Goal: Task Accomplishment & Management: Complete application form

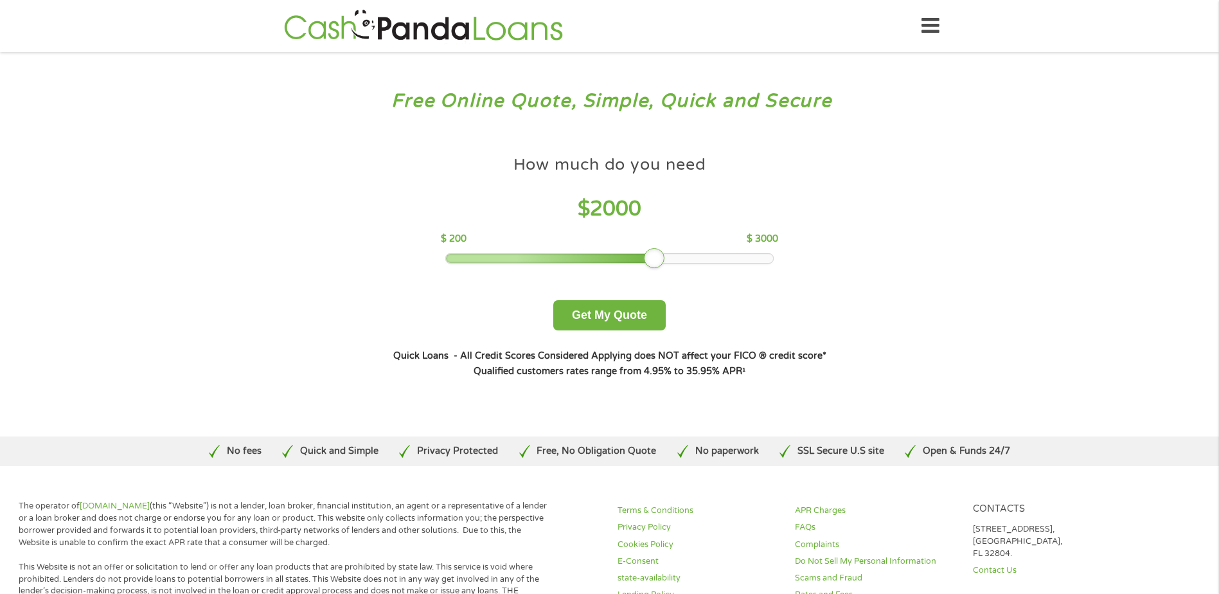
drag, startPoint x: 540, startPoint y: 258, endPoint x: 651, endPoint y: 260, distance: 111.2
click at [651, 260] on div at bounding box center [654, 258] width 21 height 21
click at [638, 320] on button "Get My Quote" at bounding box center [609, 315] width 112 height 30
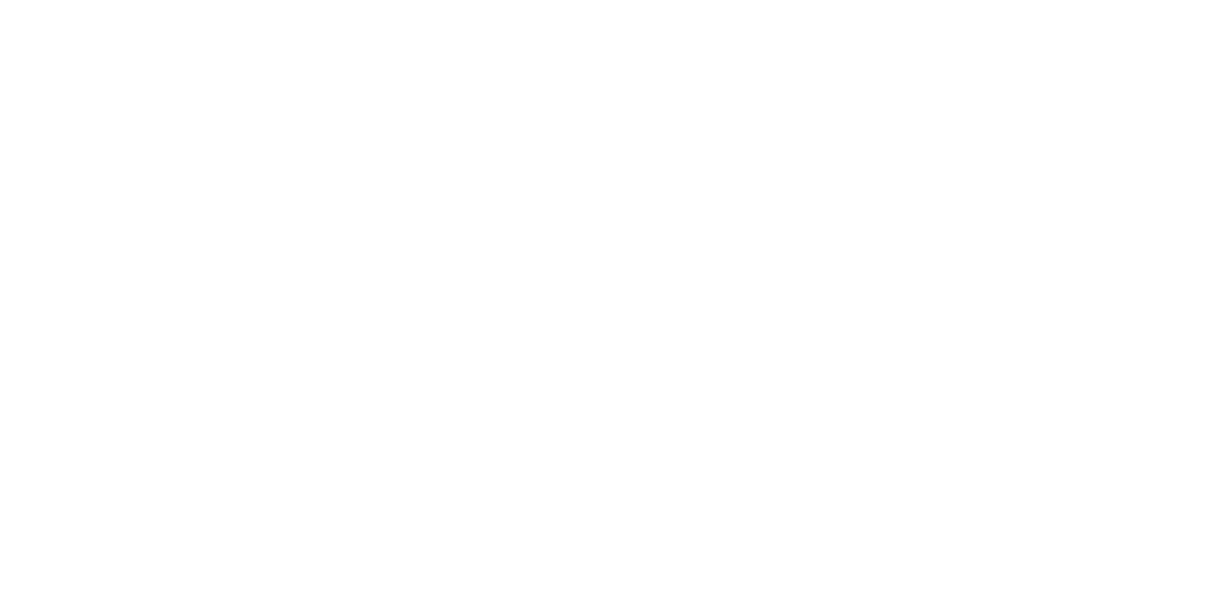
click at [0, 0] on html at bounding box center [0, 0] width 0 height 0
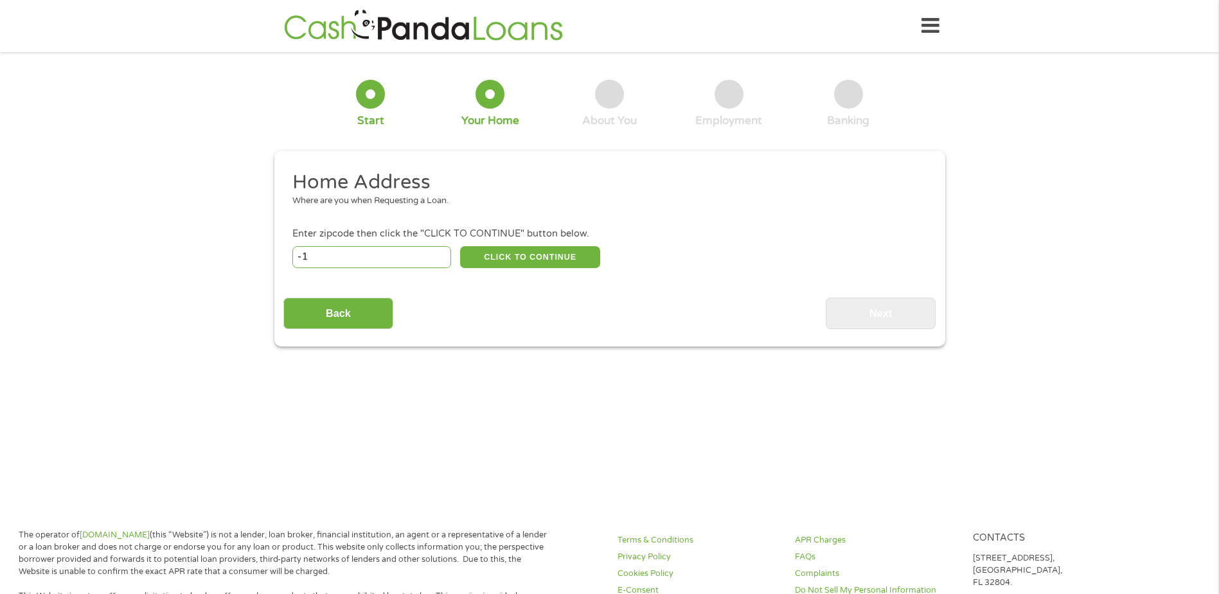
type input "-1"
click at [438, 258] on input "-1" at bounding box center [371, 257] width 159 height 22
type input "72455"
click at [555, 261] on button "CLICK TO CONTINUE" at bounding box center [530, 257] width 140 height 22
type input "72455"
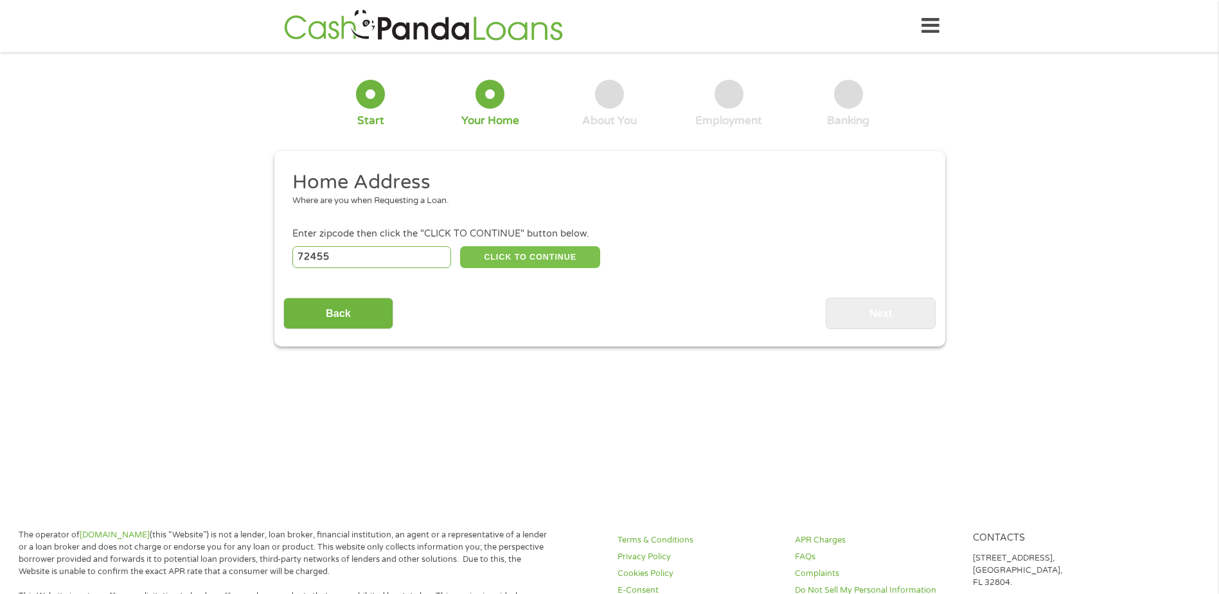
type input "Pocahontas"
select select "[US_STATE]"
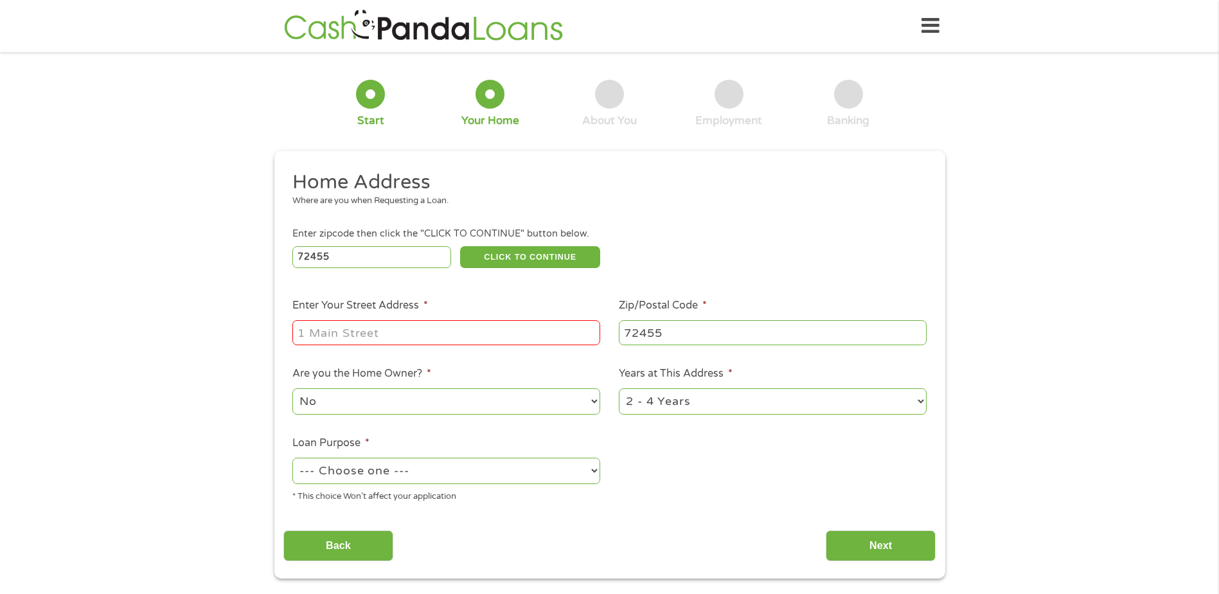
click at [402, 332] on input "Enter Your Street Address *" at bounding box center [446, 332] width 308 height 24
click at [570, 330] on input "[STREET_ADDRESS][PERSON_NAME]" at bounding box center [446, 332] width 308 height 24
type input "[STREET_ADDRESS][PERSON_NAME]"
click at [920, 404] on select "1 Year or less 1 - 2 Years 2 - 4 Years Over 4 Years" at bounding box center [773, 401] width 308 height 26
select select "60months"
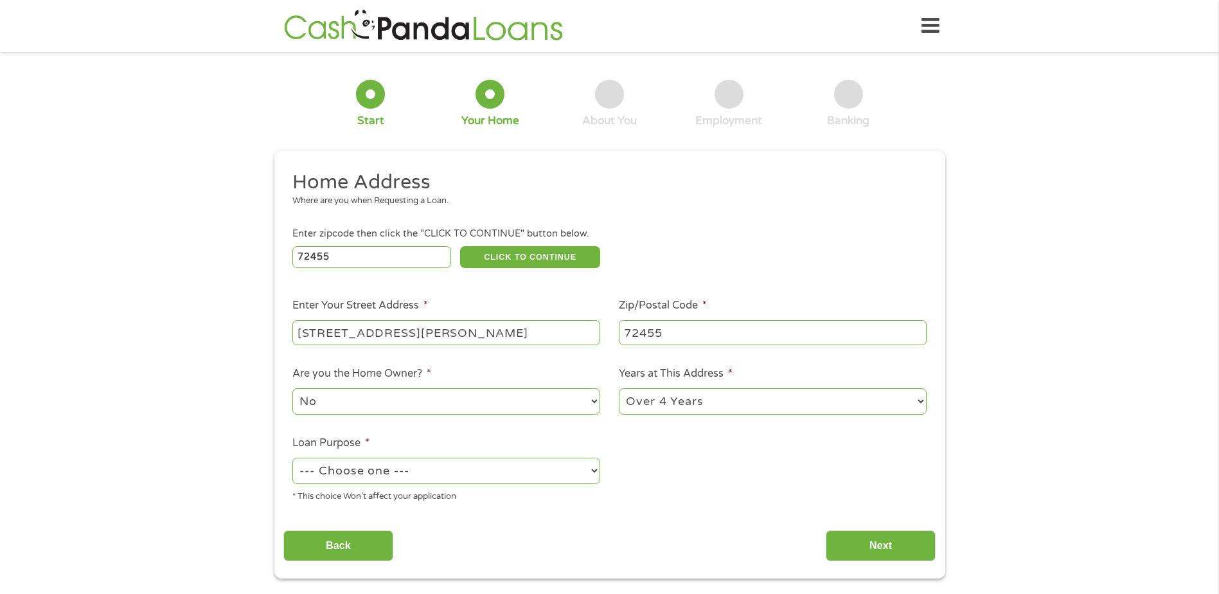
click at [619, 388] on select "1 Year or less 1 - 2 Years 2 - 4 Years Over 4 Years" at bounding box center [773, 401] width 308 height 26
click at [592, 399] on select "No Yes" at bounding box center [446, 401] width 308 height 26
select select "yes"
click at [292, 388] on select "No Yes" at bounding box center [446, 401] width 308 height 26
click at [596, 473] on select "--- Choose one --- Pay Bills Debt Consolidation Home Improvement Major Purchase…" at bounding box center [446, 471] width 308 height 26
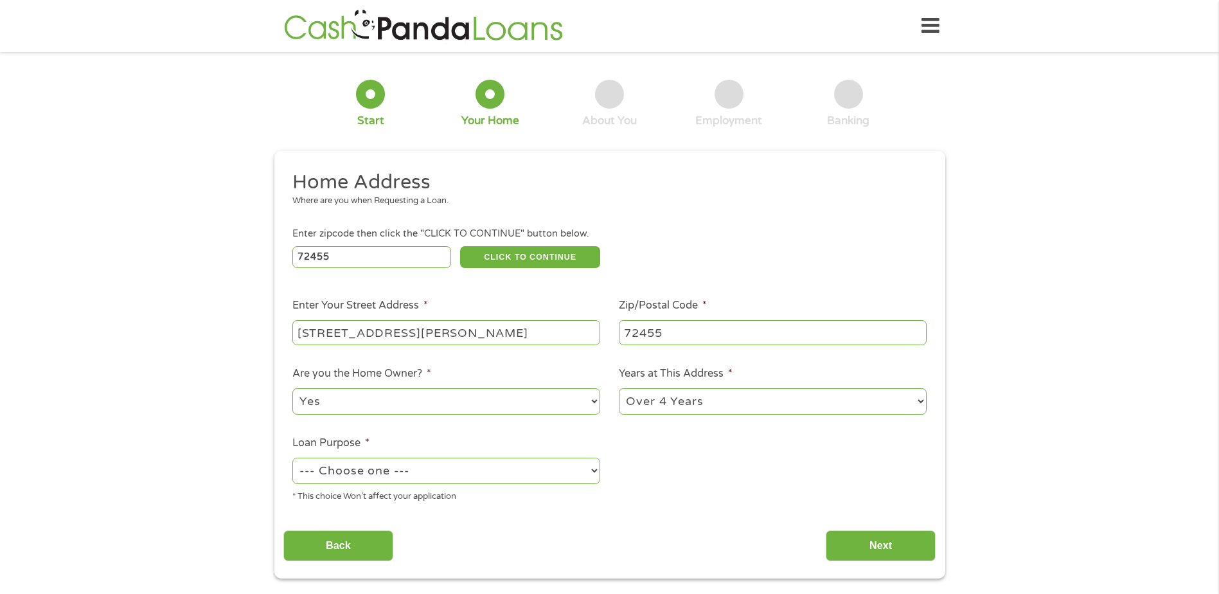
drag, startPoint x: 594, startPoint y: 474, endPoint x: 581, endPoint y: 474, distance: 12.9
click at [590, 474] on select "--- Choose one --- Pay Bills Debt Consolidation Home Improvement Major Purchase…" at bounding box center [446, 471] width 308 height 26
click at [580, 474] on select "--- Choose one --- Pay Bills Debt Consolidation Home Improvement Major Purchase…" at bounding box center [446, 471] width 308 height 26
select select "shorttermcash"
click at [292, 458] on select "--- Choose one --- Pay Bills Debt Consolidation Home Improvement Major Purchase…" at bounding box center [446, 471] width 308 height 26
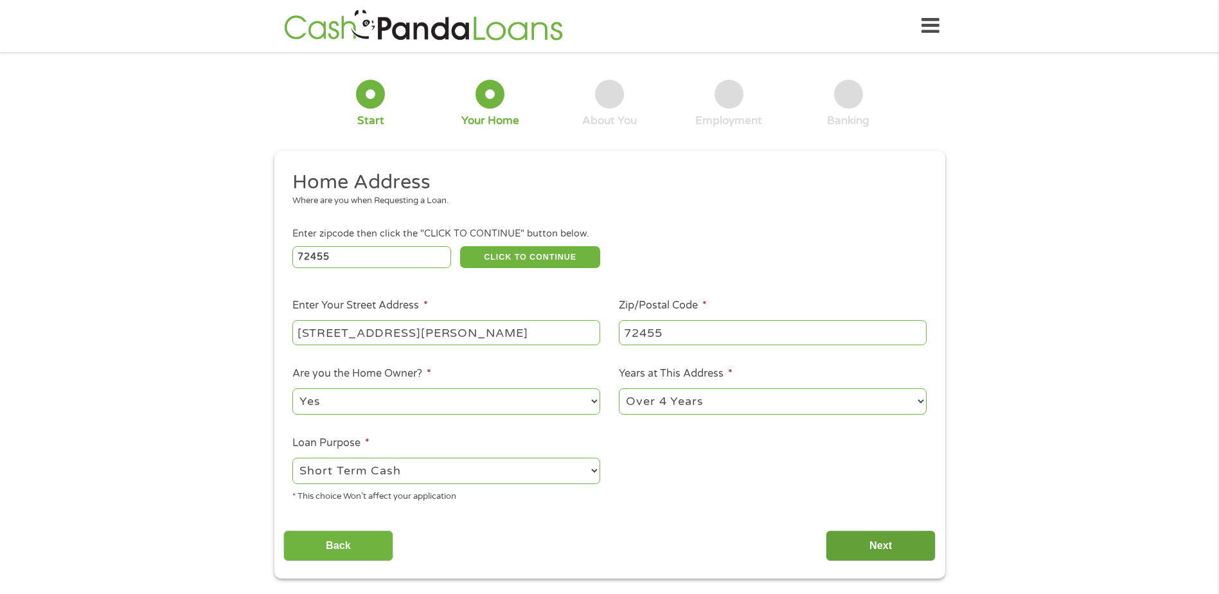
click at [864, 546] on input "Next" at bounding box center [881, 545] width 110 height 31
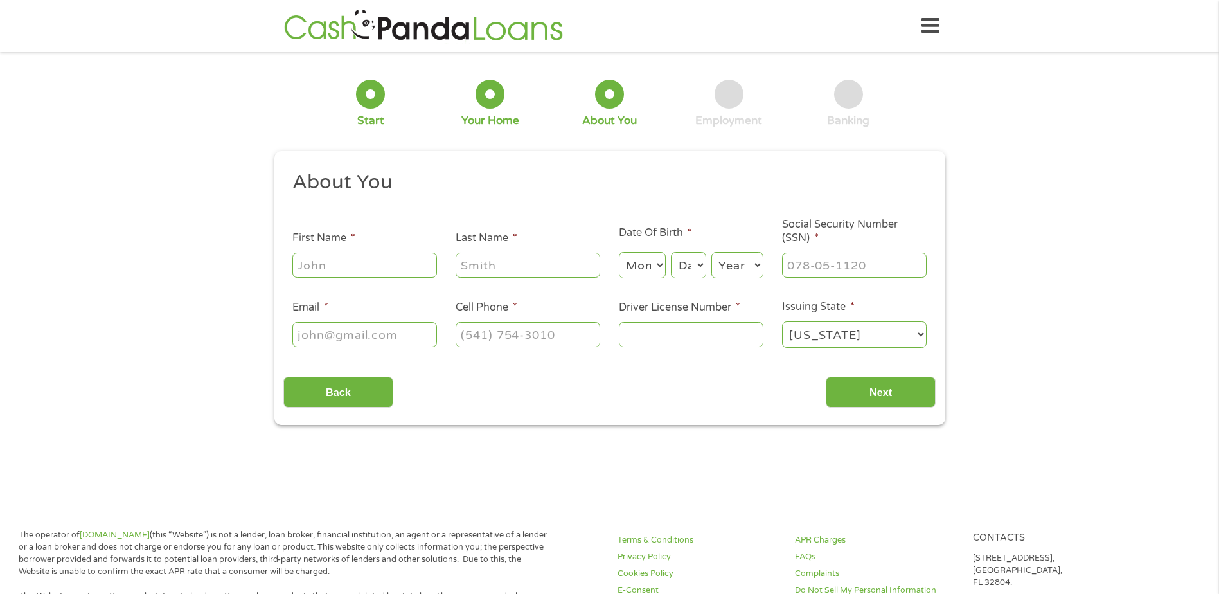
scroll to position [5, 5]
click at [366, 266] on input "First Name *" at bounding box center [364, 265] width 145 height 24
type input "[PERSON_NAME]"
select select "8"
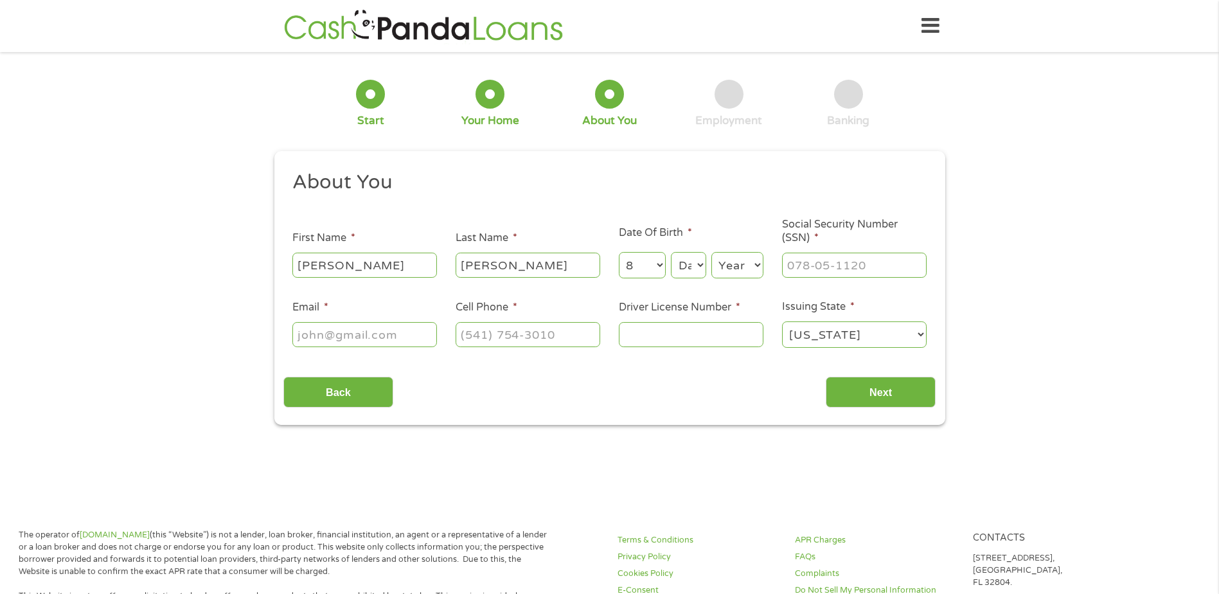
select select "4"
select select "1962"
type input "[EMAIL_ADDRESS][DOMAIN_NAME]"
type input "[PHONE_NUMBER]"
click at [539, 259] on input "[PERSON_NAME]" at bounding box center [528, 265] width 145 height 24
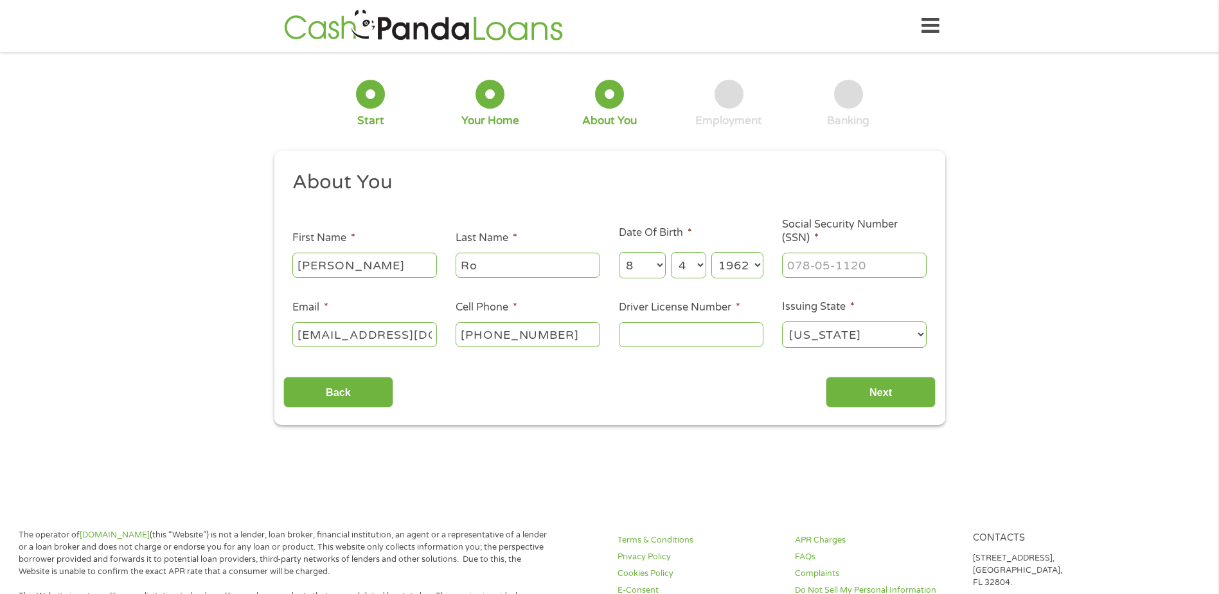
type input "R"
type input "[PERSON_NAME]"
click at [890, 266] on input "___-__-____" at bounding box center [854, 265] width 145 height 24
click at [811, 258] on input "___-__-____" at bounding box center [854, 265] width 145 height 24
click at [794, 266] on input "___-__-____" at bounding box center [854, 265] width 145 height 24
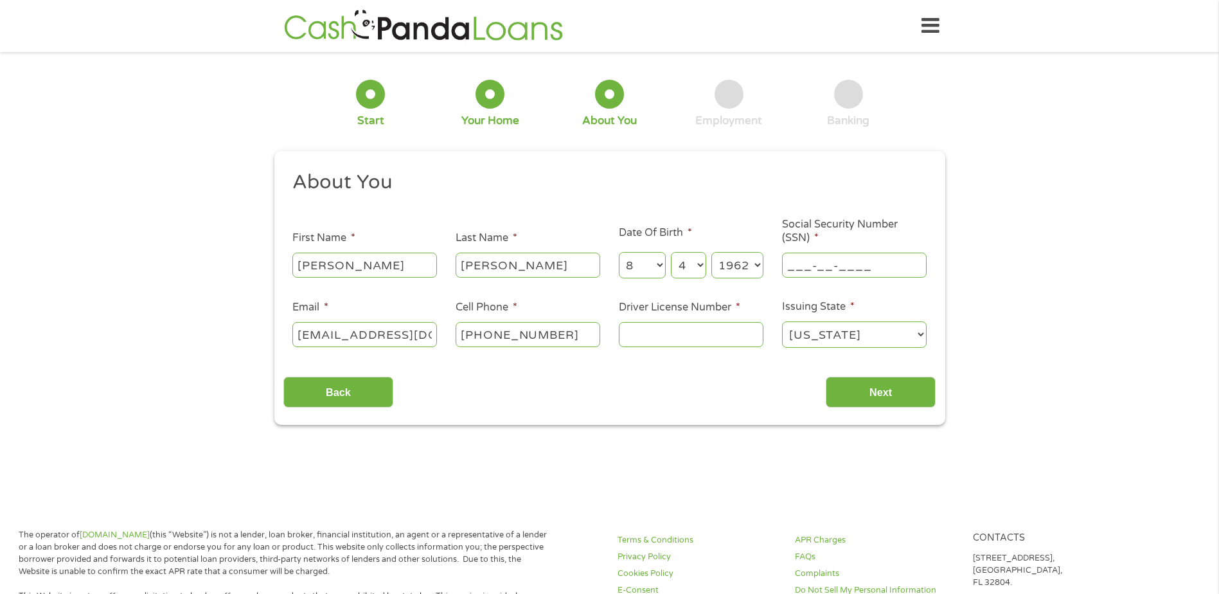
click at [794, 266] on input "___-__-____" at bounding box center [854, 265] width 145 height 24
type input "431-37-6649"
click at [663, 338] on input "Driver License Number *" at bounding box center [691, 334] width 145 height 24
type input "938401556"
click at [851, 382] on input "Next" at bounding box center [881, 392] width 110 height 31
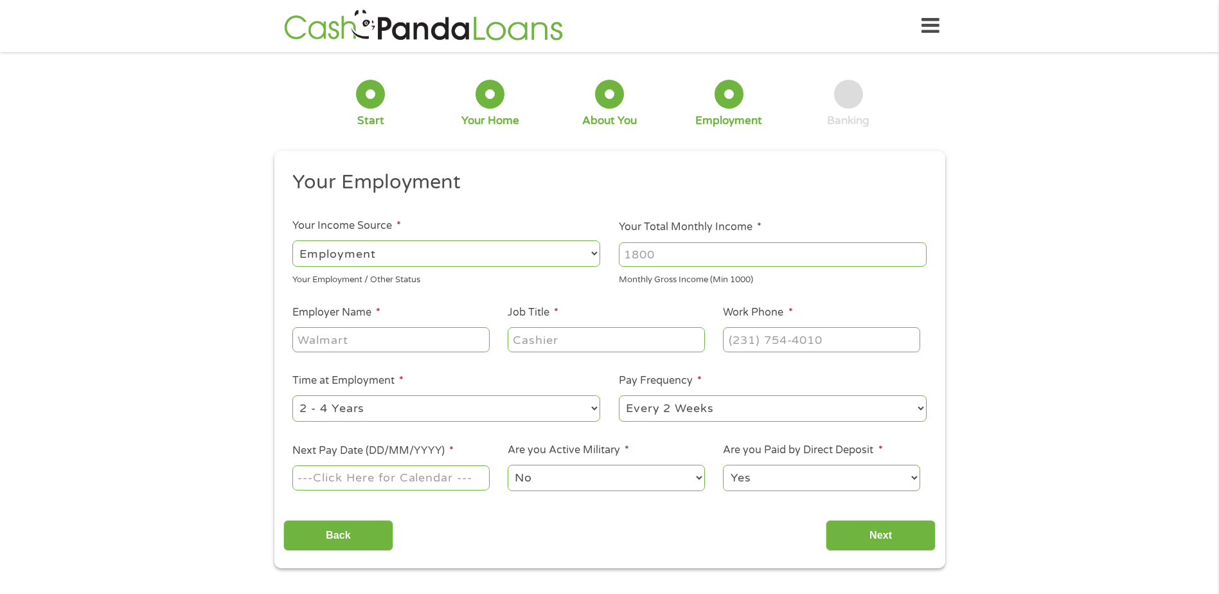
click at [595, 250] on select "--- Choose one --- Employment [DEMOGRAPHIC_DATA] Benefits" at bounding box center [446, 253] width 308 height 26
click at [669, 258] on input "Your Total Monthly Income *" at bounding box center [773, 254] width 308 height 24
type input "1583.00"
click at [921, 408] on select "--- Choose one --- Every 2 Weeks Every Week Monthly Semi-Monthly" at bounding box center [773, 408] width 308 height 26
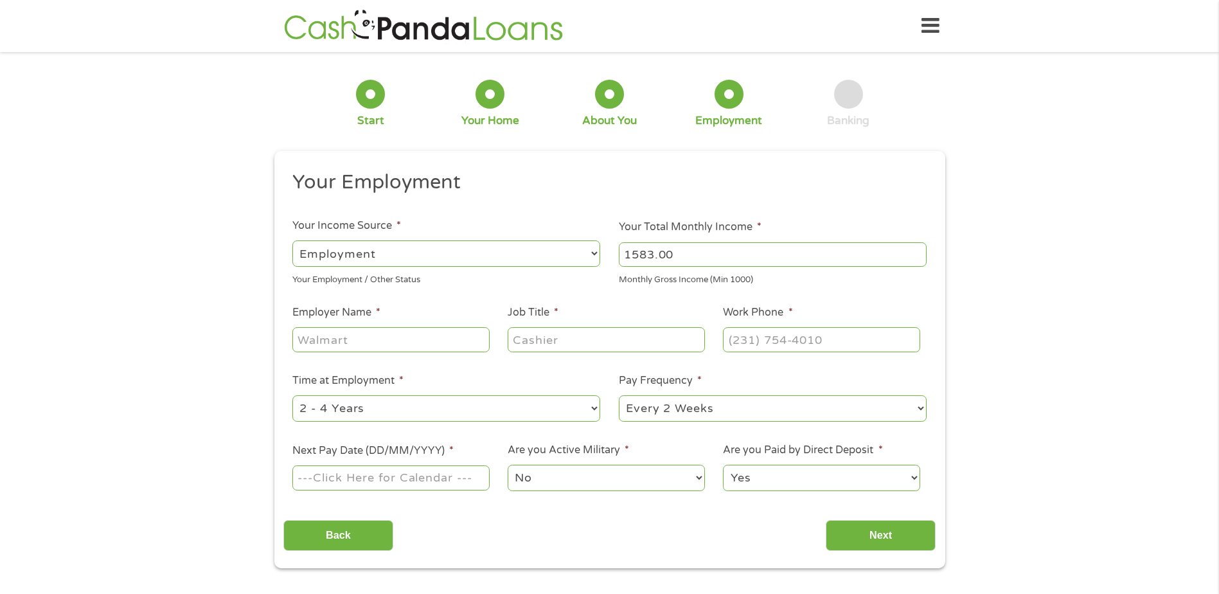
select select "monthly"
click at [619, 395] on select "--- Choose one --- Every 2 Weeks Every Week Monthly Semi-Monthly" at bounding box center [773, 408] width 308 height 26
click at [474, 482] on input "Next Pay Date (DD/MM/YYYY) *" at bounding box center [390, 477] width 197 height 24
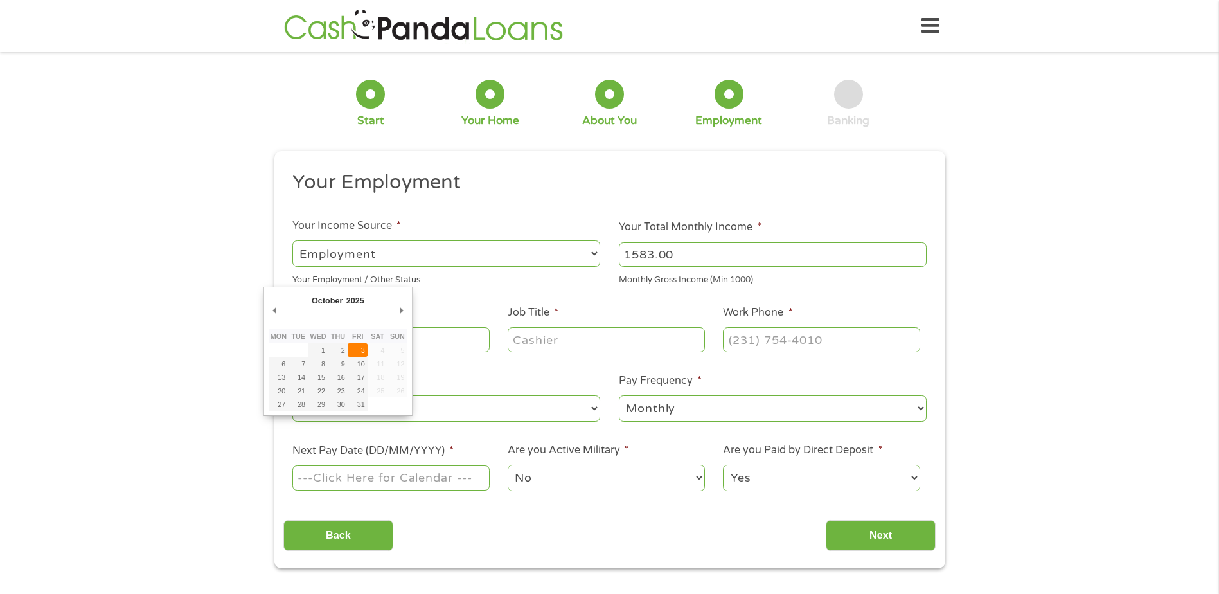
type input "[DATE]"
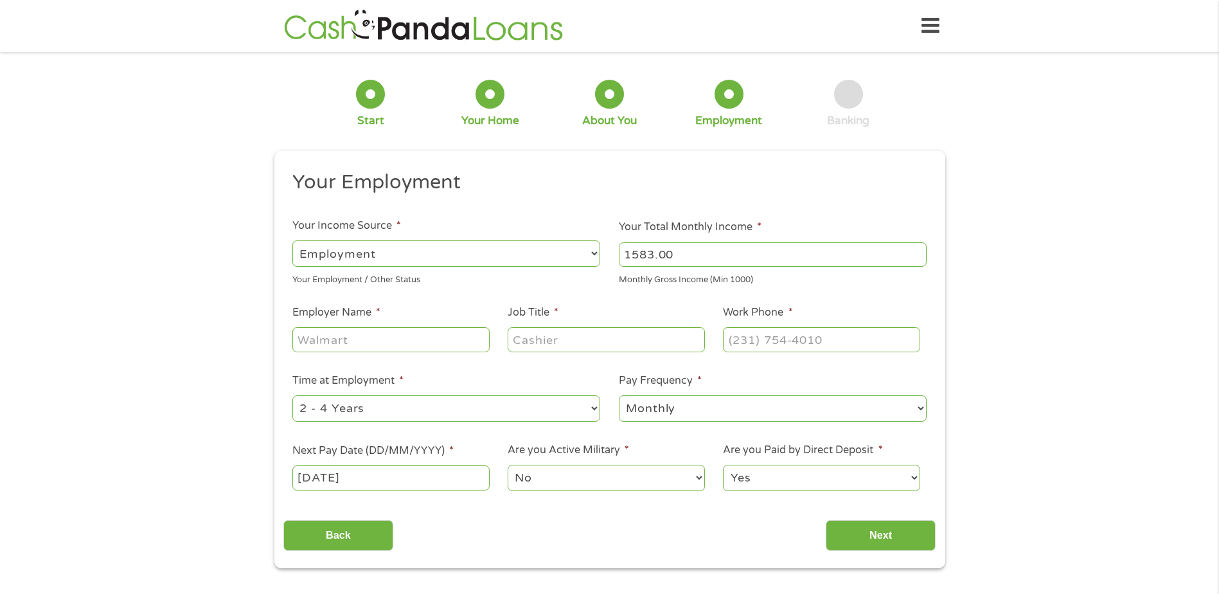
click at [595, 252] on select "--- Choose one --- Employment [DEMOGRAPHIC_DATA] Benefits" at bounding box center [446, 253] width 308 height 26
select select "benefits"
click at [292, 240] on select "--- Choose one --- Employment [DEMOGRAPHIC_DATA] Benefits" at bounding box center [446, 253] width 308 height 26
type input "Other"
type input "[PHONE_NUMBER]"
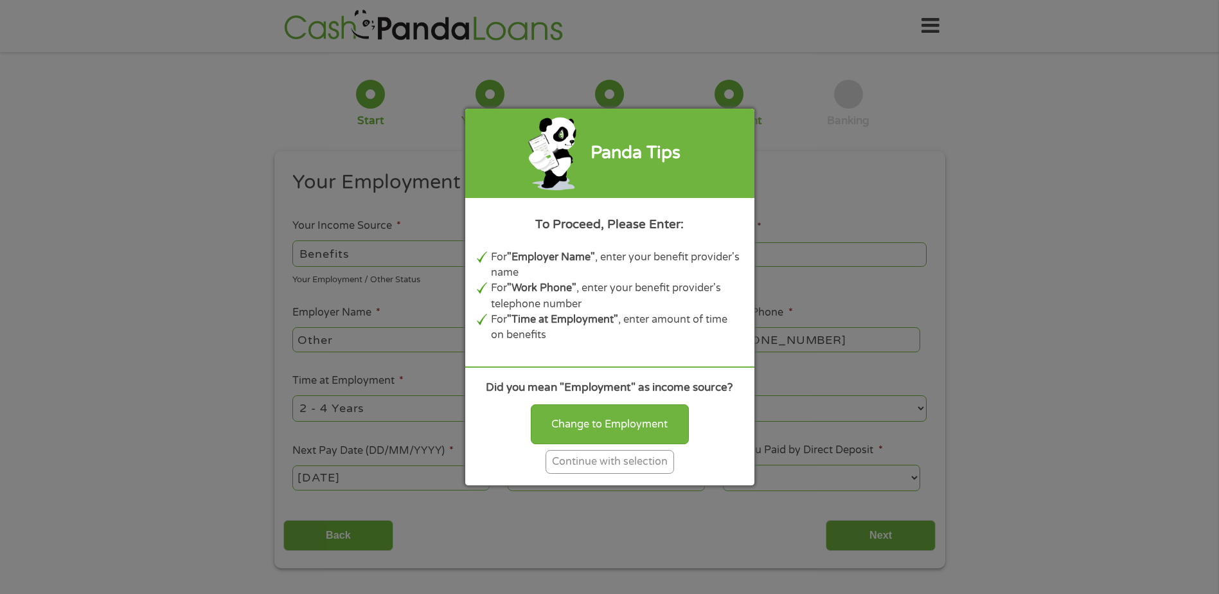
click at [594, 463] on div "Continue with selection" at bounding box center [610, 462] width 129 height 24
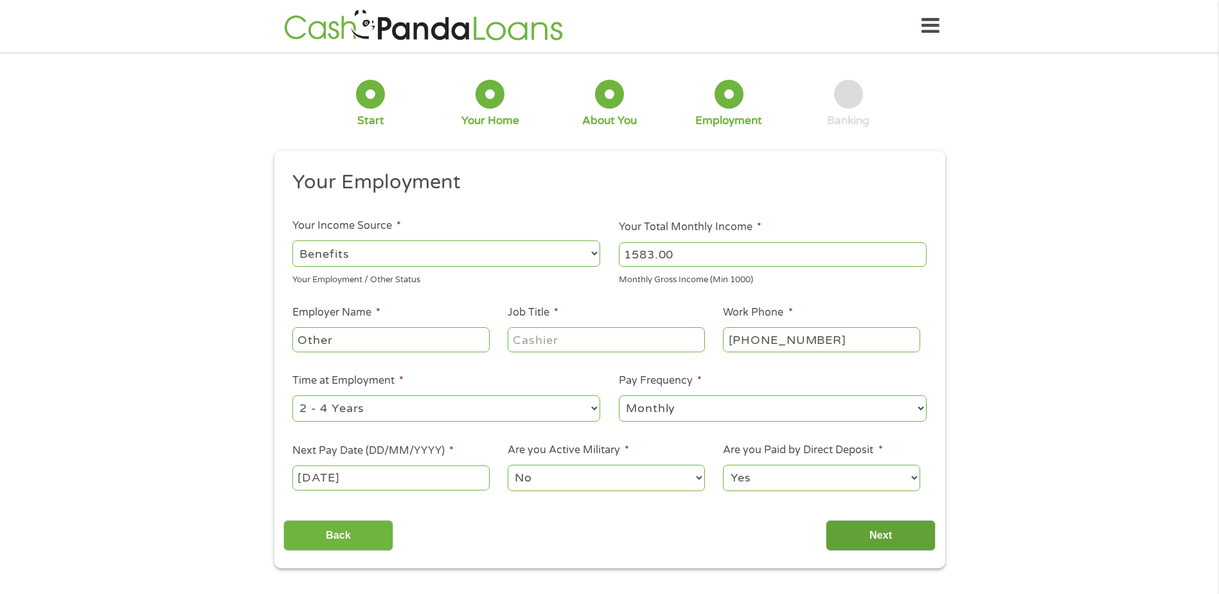
click at [863, 528] on input "Next" at bounding box center [881, 535] width 110 height 31
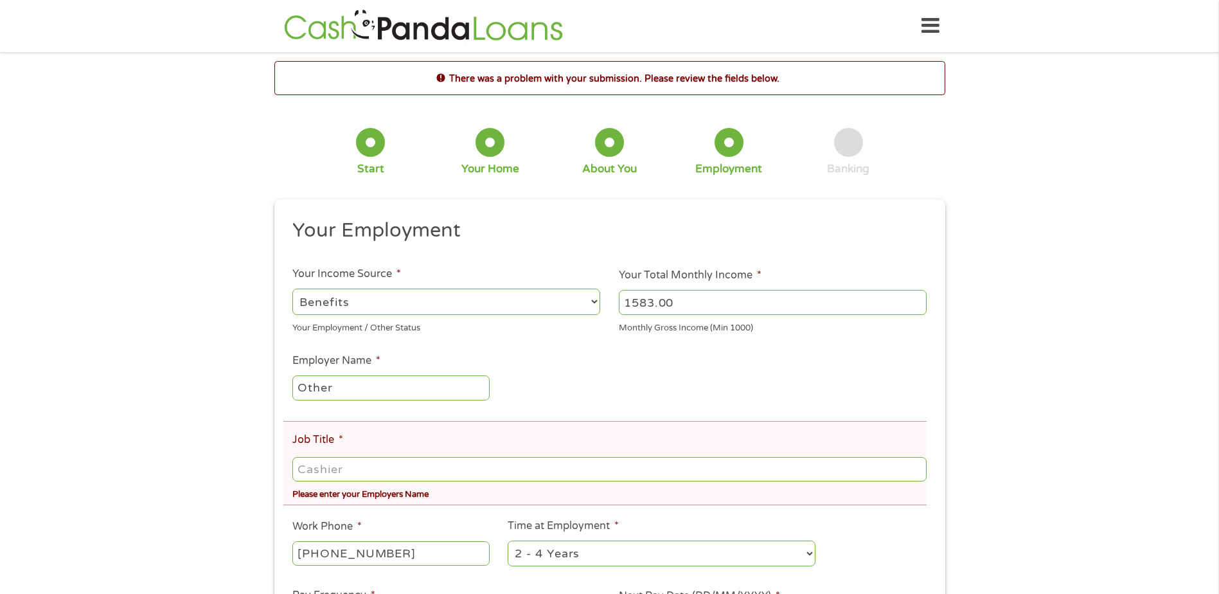
click at [361, 472] on input "Job Title *" at bounding box center [609, 469] width 634 height 24
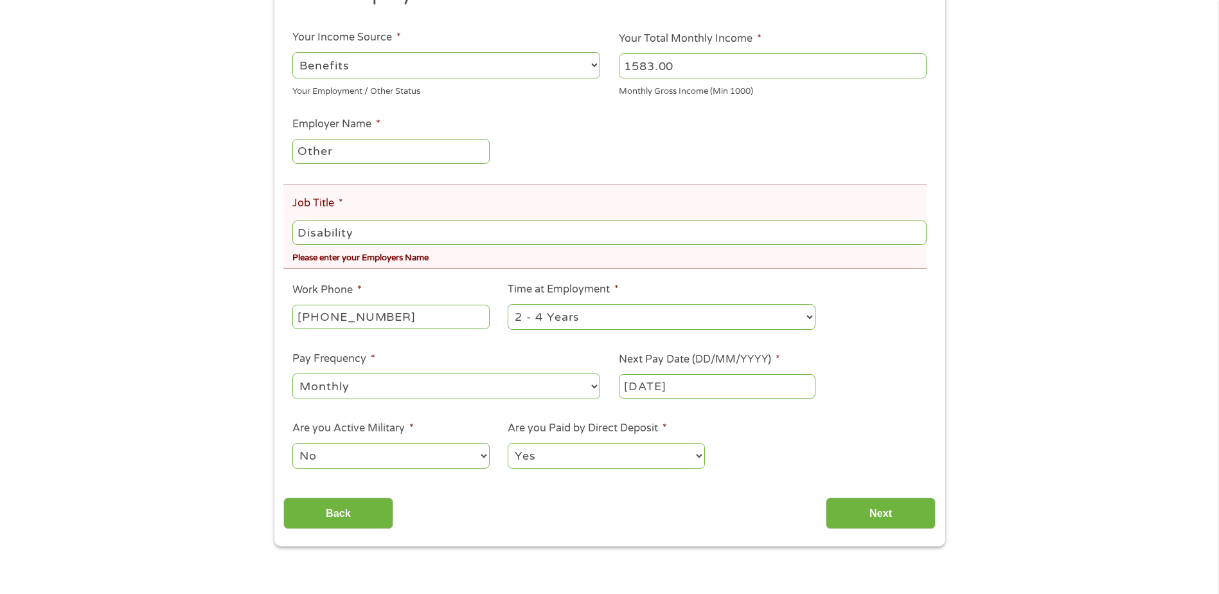
scroll to position [257, 0]
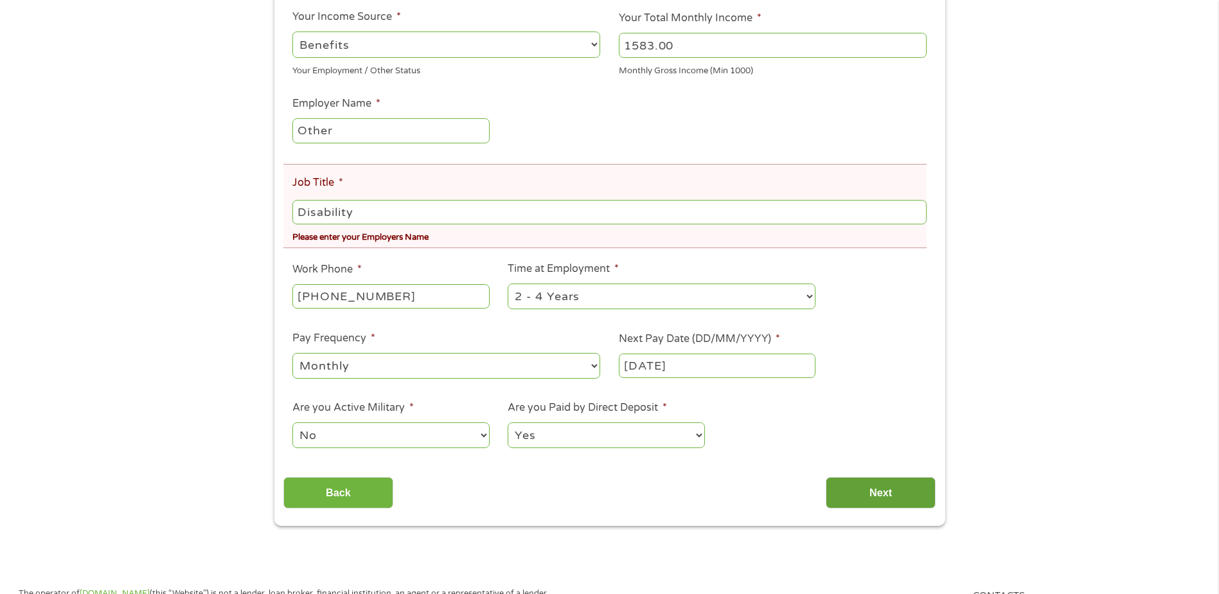
type input "Disability"
click at [879, 503] on input "Next" at bounding box center [881, 492] width 110 height 31
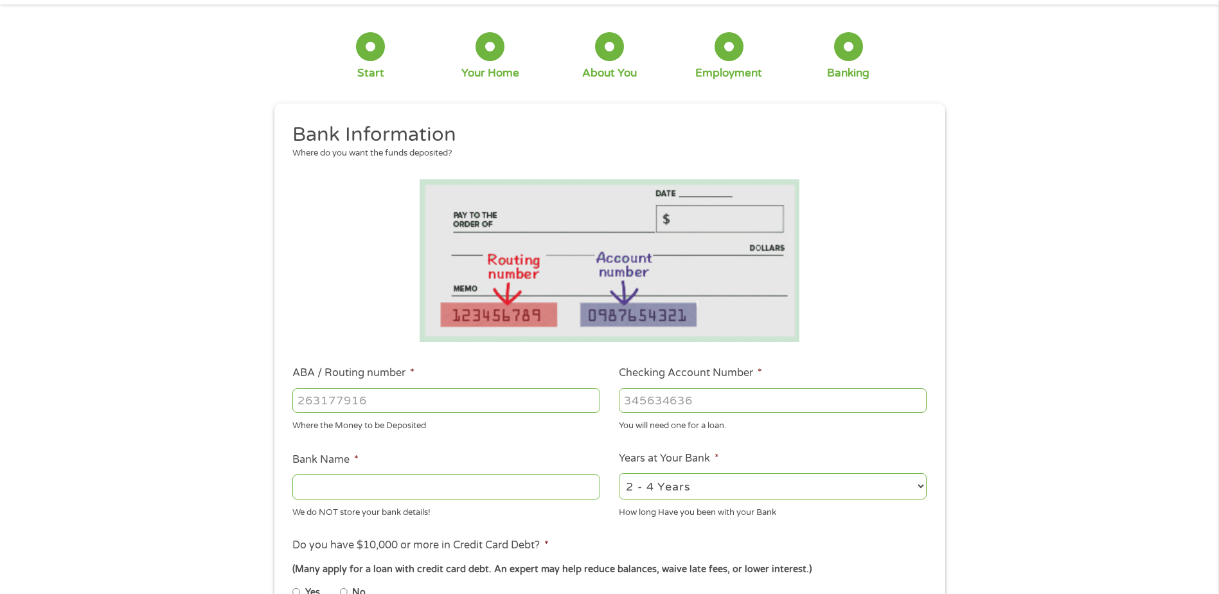
scroll to position [0, 0]
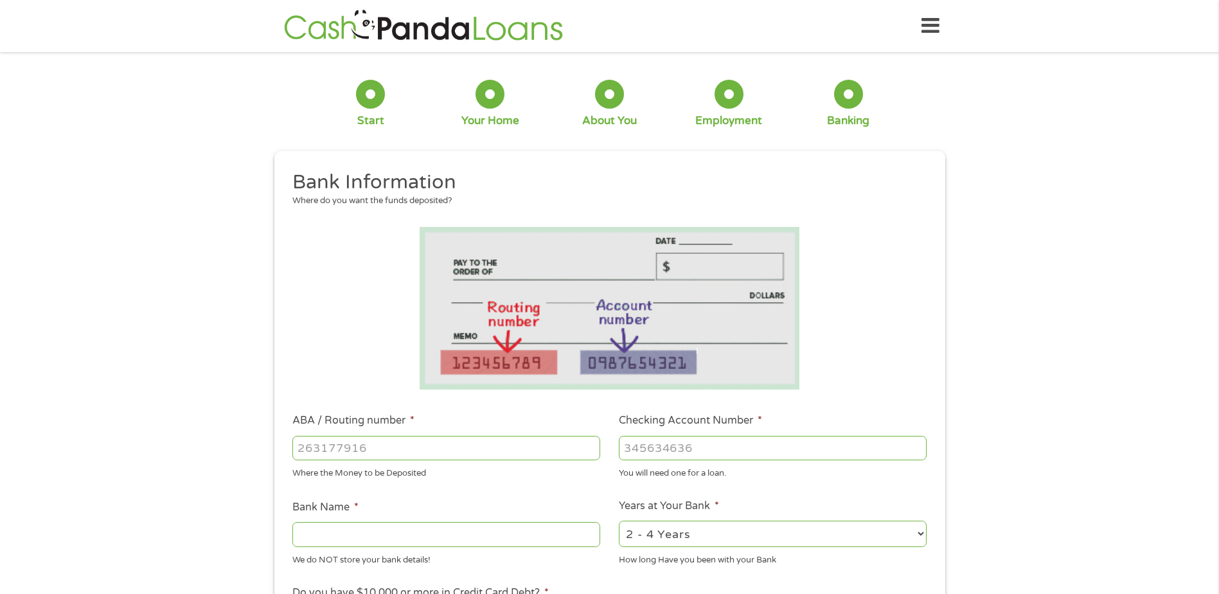
click at [393, 453] on input "ABA / Routing number *" at bounding box center [446, 448] width 308 height 24
type input "284170109"
type input "RIVERBANK"
type input "284170109"
click at [739, 446] on input "Checking Account Number *" at bounding box center [773, 448] width 308 height 24
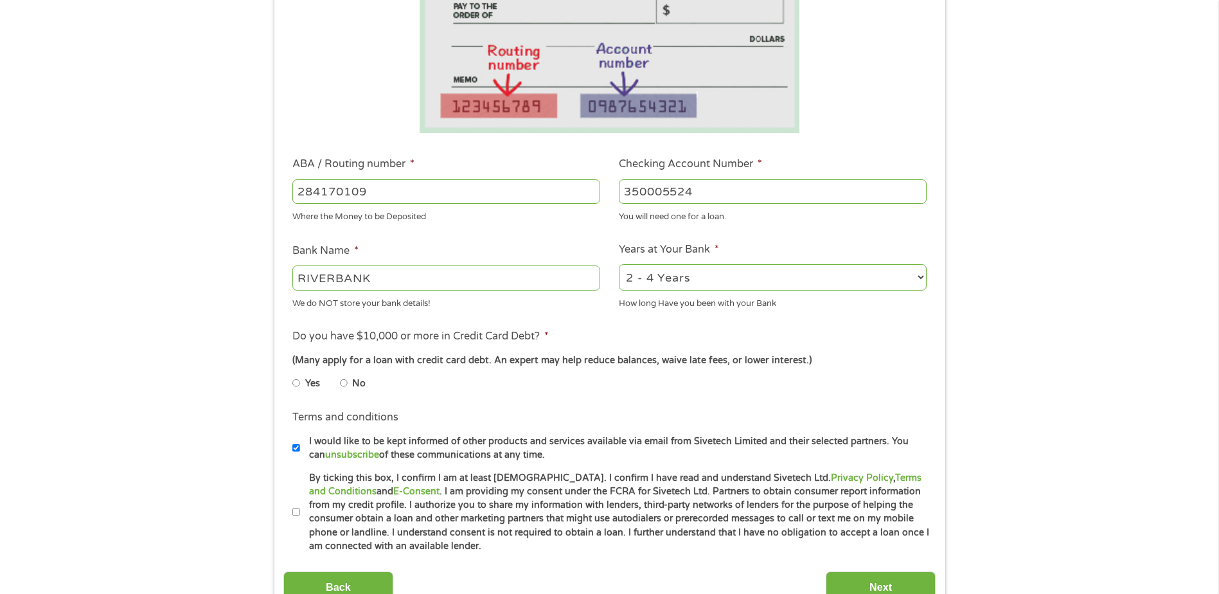
scroll to position [257, 0]
type input "350005524"
click at [345, 381] on input "No" at bounding box center [344, 382] width 8 height 21
radio input "true"
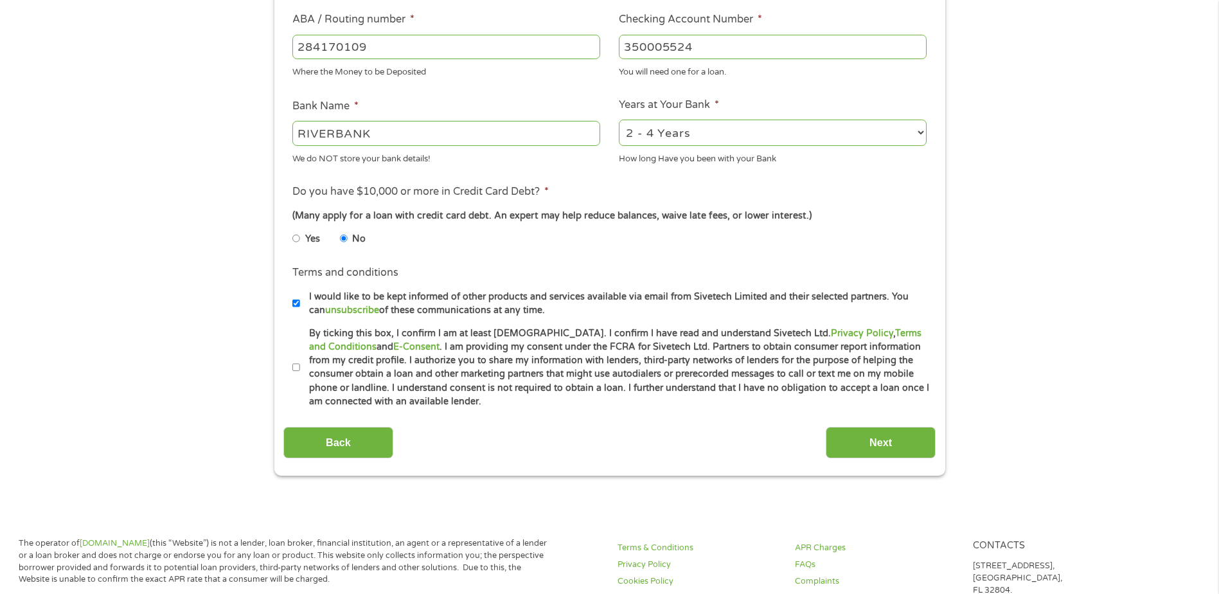
scroll to position [450, 0]
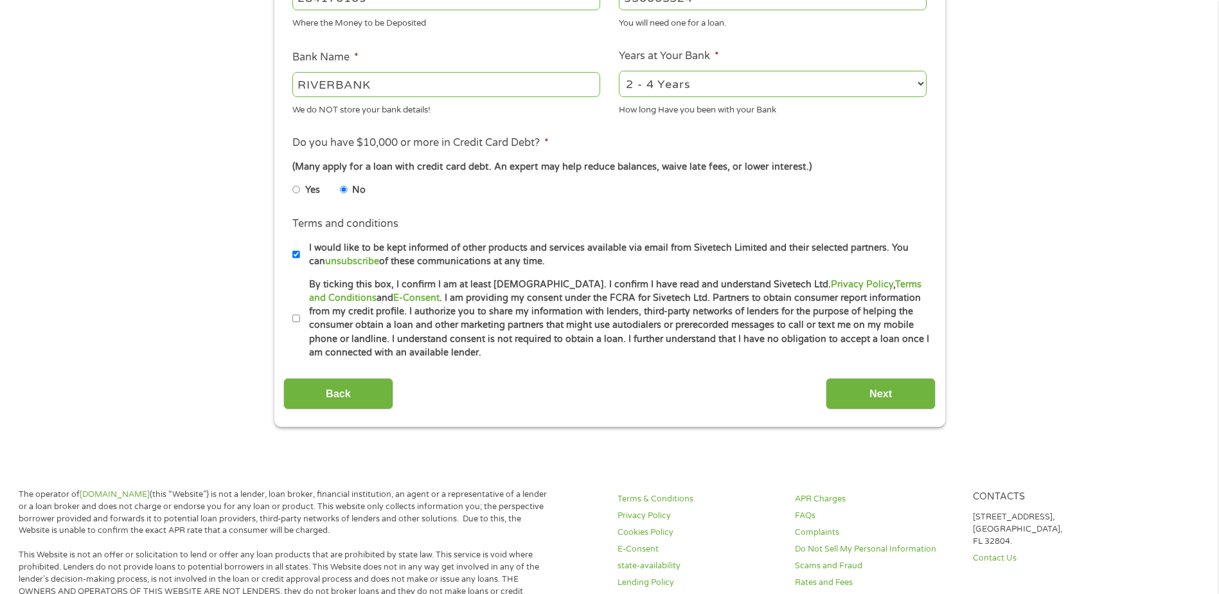
click at [294, 317] on input "By ticking this box, I confirm I am at least [DEMOGRAPHIC_DATA]. I confirm I ha…" at bounding box center [296, 319] width 8 height 21
checkbox input "true"
click at [855, 390] on input "Next" at bounding box center [881, 393] width 110 height 31
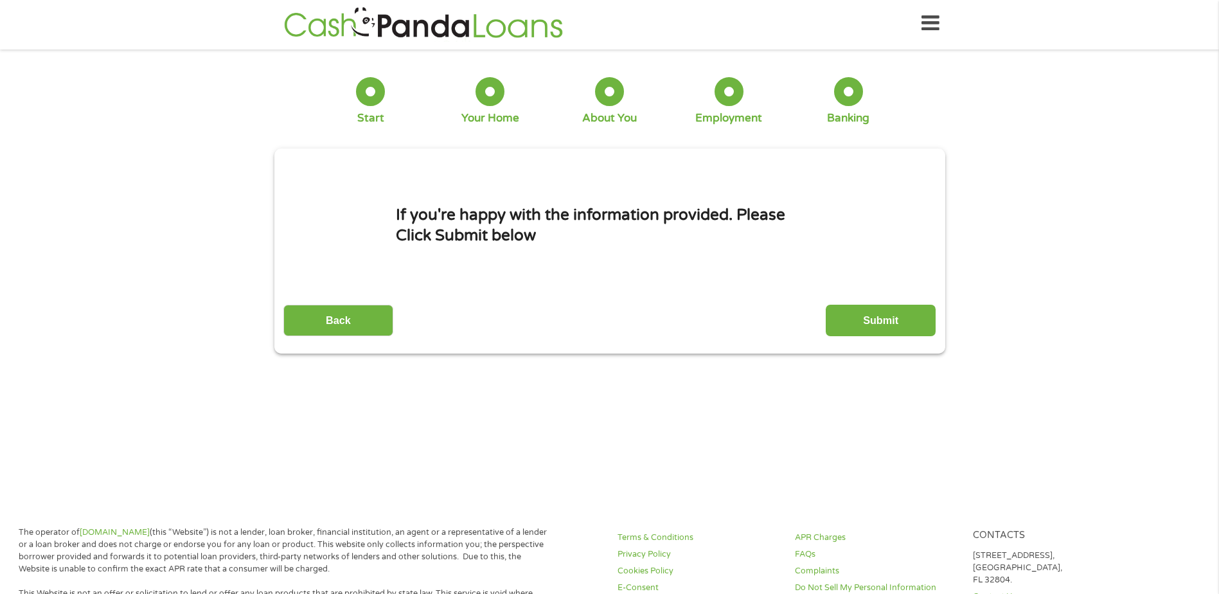
scroll to position [0, 0]
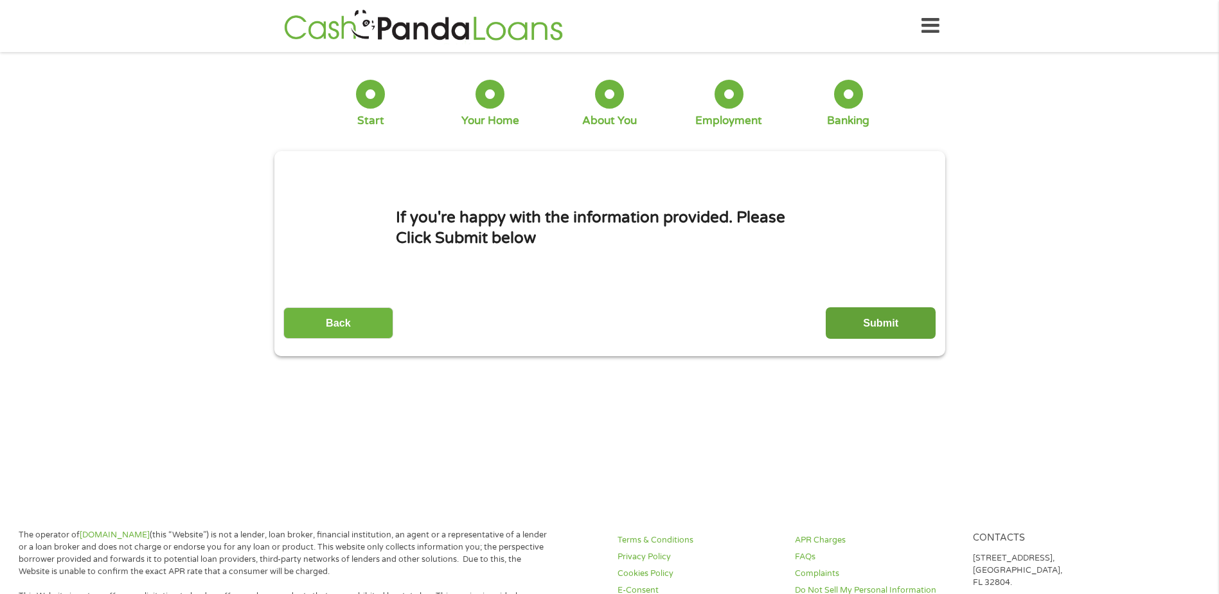
click at [857, 316] on input "Submit" at bounding box center [881, 322] width 110 height 31
